Goal: Go to known website: Access a specific website the user already knows

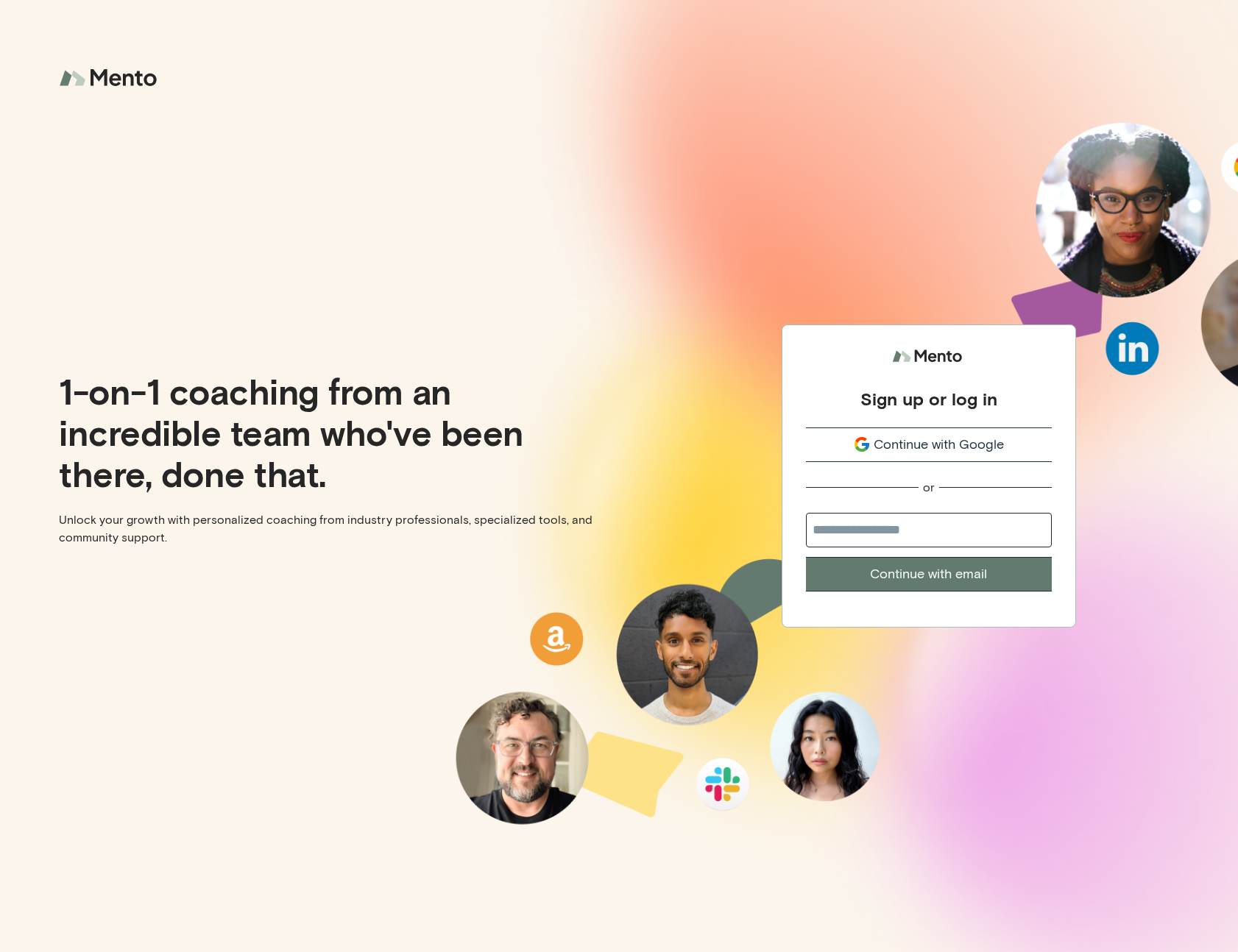
click at [935, 432] on button "Continue with Google" at bounding box center [929, 445] width 246 height 35
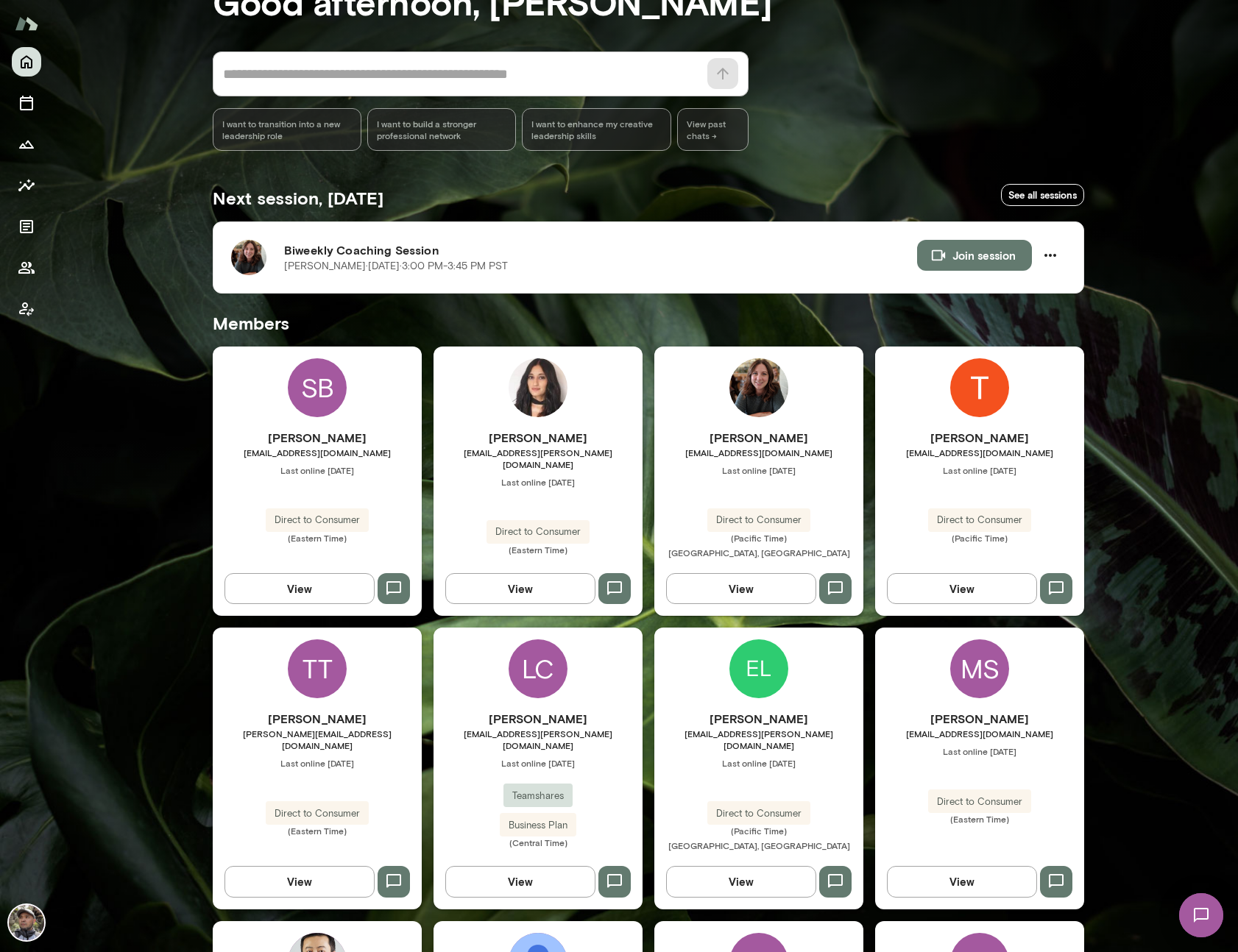
scroll to position [125, 0]
